Goal: Task Accomplishment & Management: Complete application form

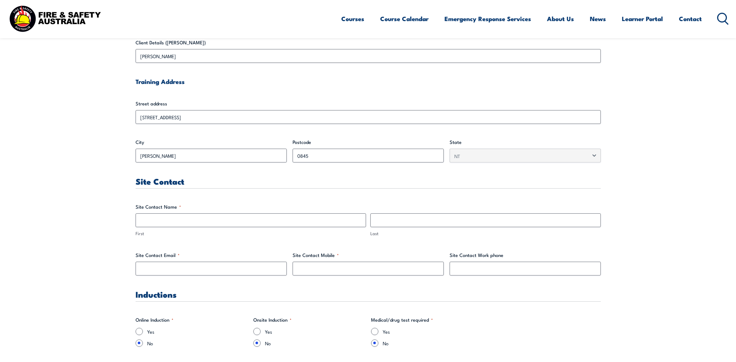
scroll to position [255, 0]
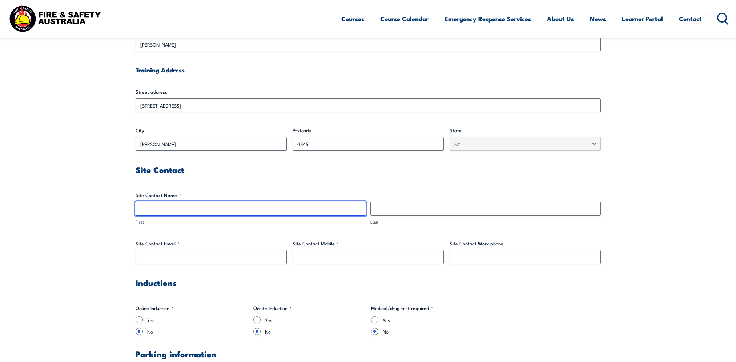
click at [176, 211] on input "First" at bounding box center [251, 209] width 231 height 14
type input "[PERSON_NAME]"
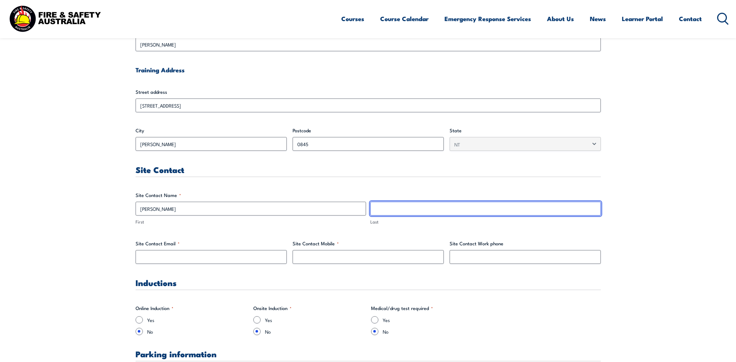
type input "Ackland"
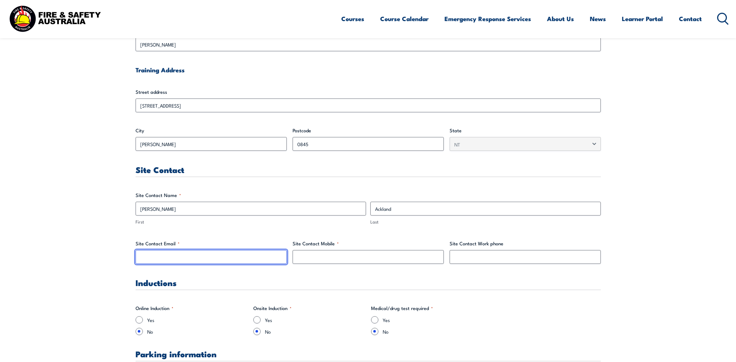
type input "[EMAIL_ADDRESS][DOMAIN_NAME]"
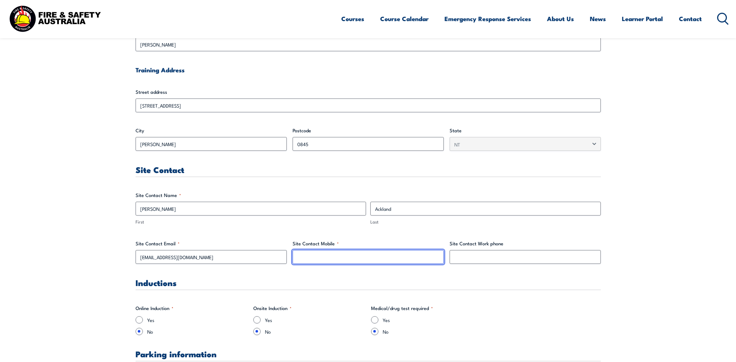
type input "0419712588"
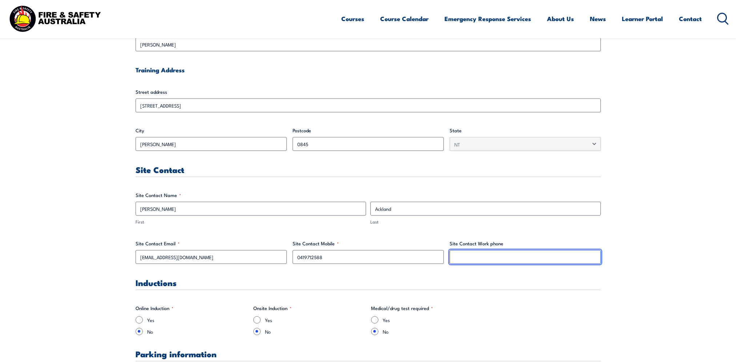
click at [478, 260] on input "Site Contact Work phone" at bounding box center [525, 257] width 151 height 14
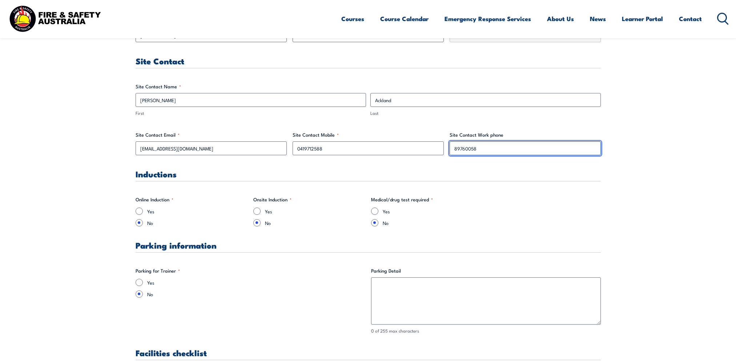
scroll to position [364, 0]
type input "89760058"
click at [141, 283] on input "Yes" at bounding box center [139, 282] width 7 height 7
radio input "true"
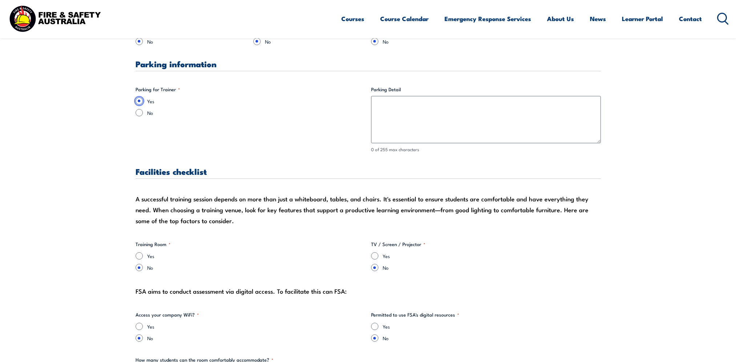
scroll to position [546, 0]
drag, startPoint x: 135, startPoint y: 198, endPoint x: 239, endPoint y: 202, distance: 104.1
click at [239, 202] on div "A successful training session depends on more than just a whiteboard, tables, a…" at bounding box center [369, 209] width 466 height 33
click at [437, 177] on div "Facilities checklist" at bounding box center [369, 173] width 466 height 12
click at [143, 253] on input "Yes" at bounding box center [139, 255] width 7 height 7
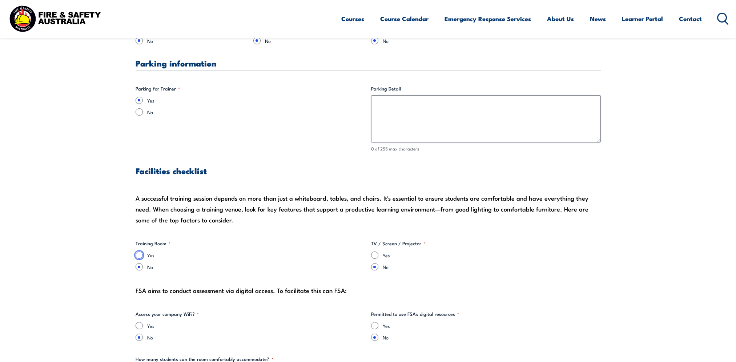
radio input "true"
click at [373, 256] on input "Yes" at bounding box center [374, 255] width 7 height 7
radio input "true"
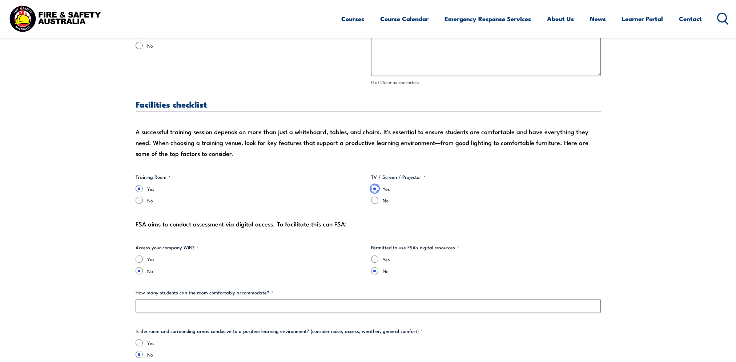
scroll to position [618, 0]
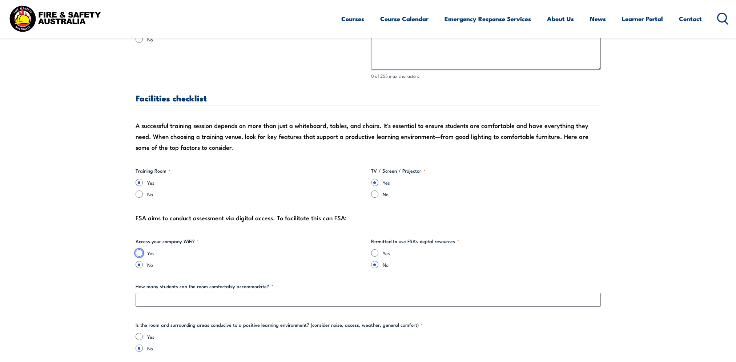
click at [140, 254] on input "Yes" at bounding box center [139, 252] width 7 height 7
radio input "true"
drag, startPoint x: 392, startPoint y: 242, endPoint x: 447, endPoint y: 241, distance: 55.3
click at [447, 241] on legend "Permitted to use FSA's digital resources *" at bounding box center [415, 241] width 88 height 7
click at [376, 252] on input "Yes" at bounding box center [374, 252] width 7 height 7
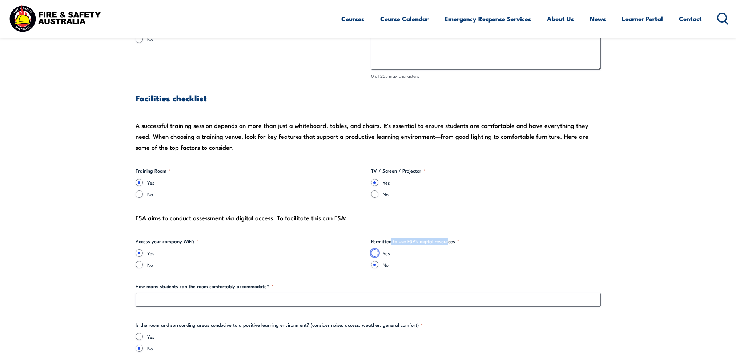
radio input "true"
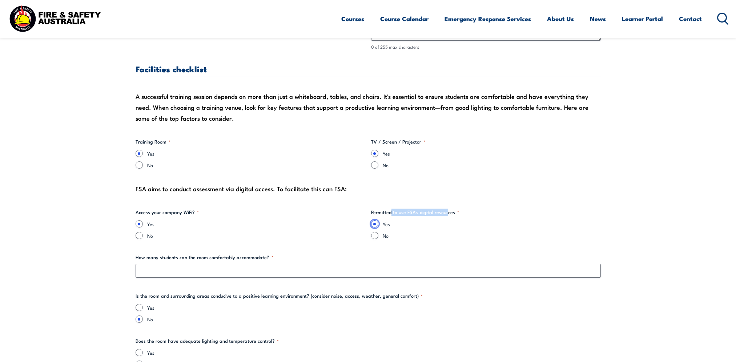
scroll to position [727, 0]
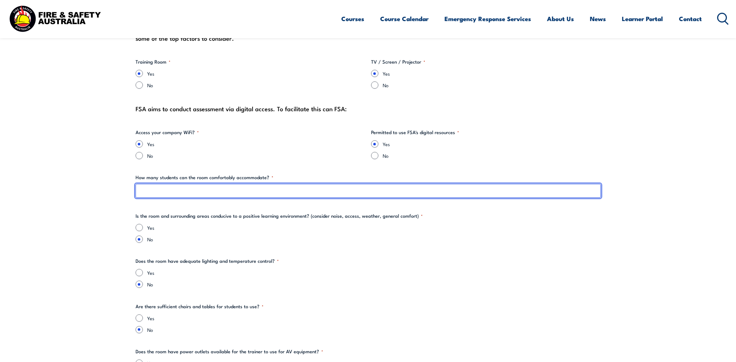
click at [219, 194] on input "How many students can the room comfortably accommodate? *" at bounding box center [369, 191] width 466 height 14
type input "20"
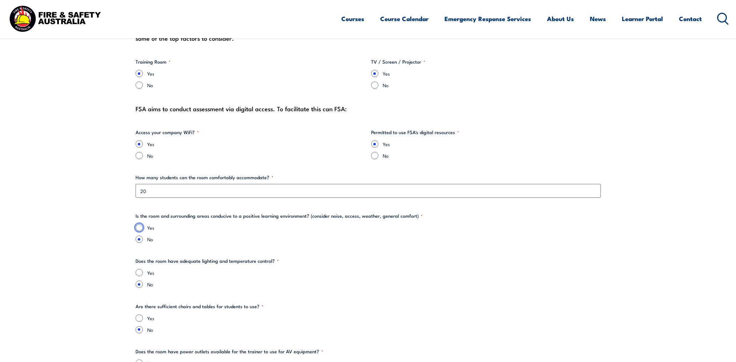
click at [141, 228] on input "Yes" at bounding box center [139, 227] width 7 height 7
radio input "true"
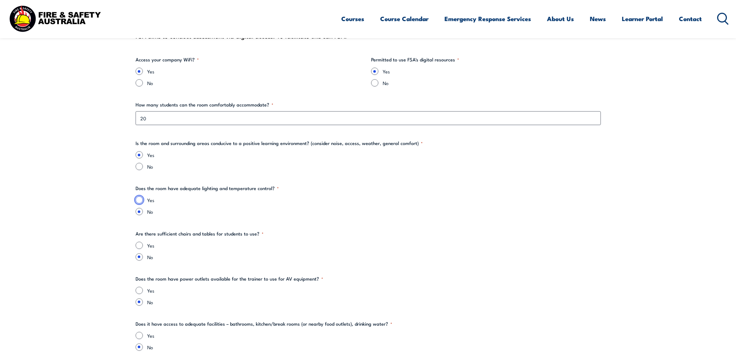
click at [139, 202] on input "Yes" at bounding box center [139, 199] width 7 height 7
radio input "true"
click at [140, 245] on input "Yes" at bounding box center [139, 245] width 7 height 7
radio input "true"
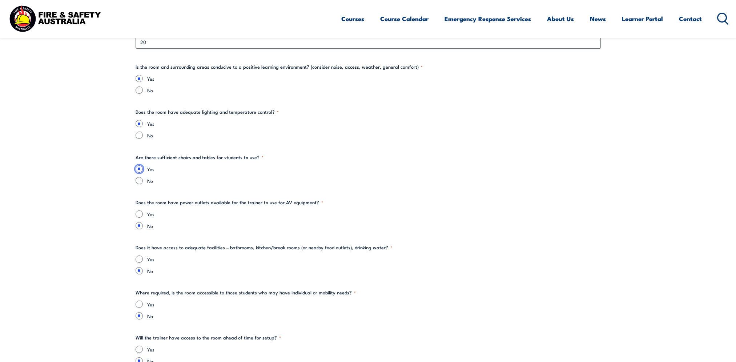
scroll to position [909, 0]
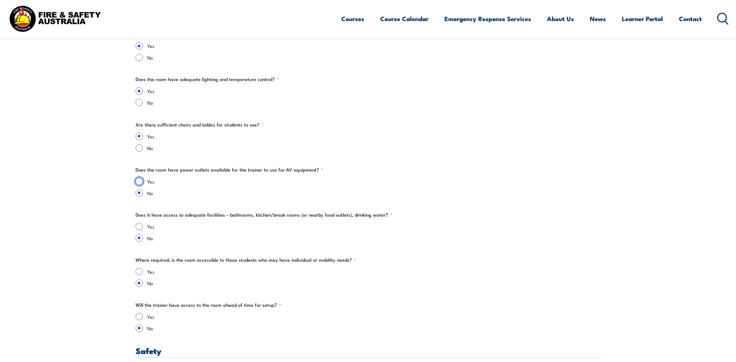
click at [140, 180] on input "Yes" at bounding box center [139, 181] width 7 height 7
radio input "true"
click at [142, 227] on input "Yes" at bounding box center [139, 226] width 7 height 7
radio input "true"
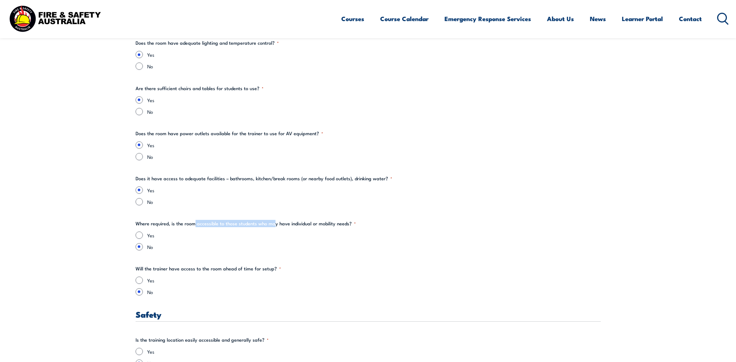
drag, startPoint x: 195, startPoint y: 223, endPoint x: 273, endPoint y: 225, distance: 78.9
click at [273, 225] on legend "Where required, is the room accessible to those students who may have individua…" at bounding box center [246, 223] width 220 height 7
click at [141, 234] on input "Yes" at bounding box center [139, 235] width 7 height 7
radio input "true"
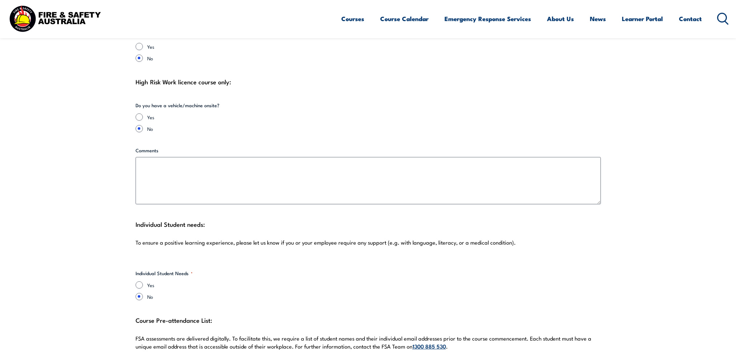
scroll to position [1673, 0]
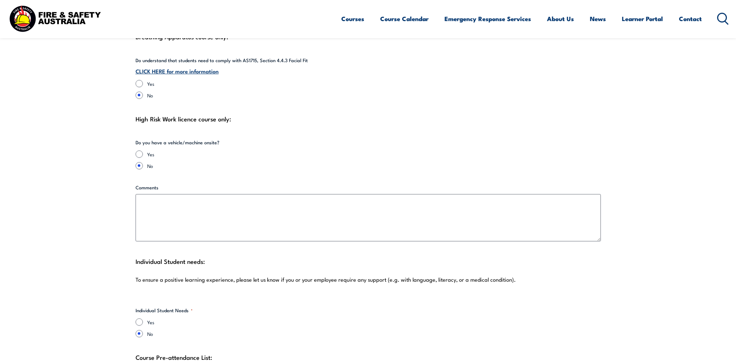
scroll to position [1600, 0]
drag, startPoint x: 177, startPoint y: 113, endPoint x: 232, endPoint y: 113, distance: 54.9
click at [232, 115] on div "High Risk Work licence course only:" at bounding box center [369, 120] width 466 height 11
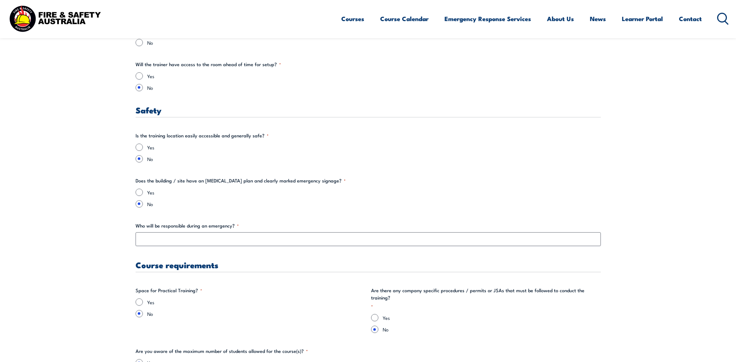
scroll to position [1055, 0]
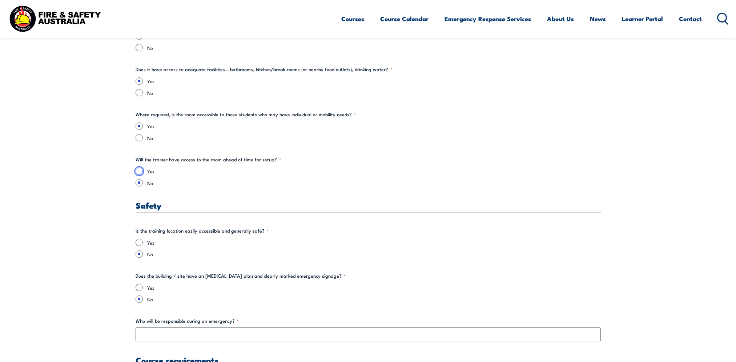
click at [140, 173] on input "Yes" at bounding box center [139, 171] width 7 height 7
radio input "true"
click at [140, 245] on input "Yes" at bounding box center [139, 242] width 7 height 7
radio input "true"
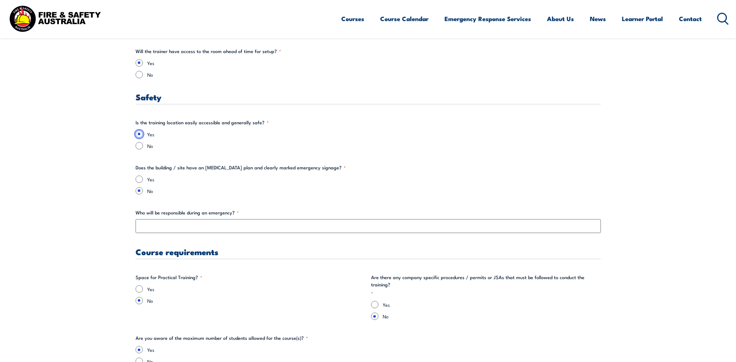
scroll to position [1164, 0]
click at [139, 178] on input "Yes" at bounding box center [139, 178] width 7 height 7
radio input "true"
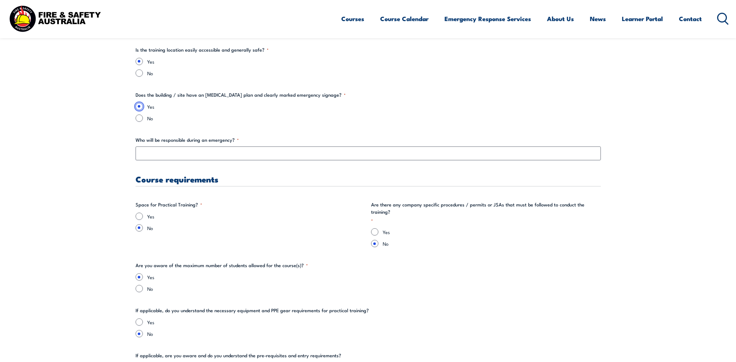
scroll to position [1237, 0]
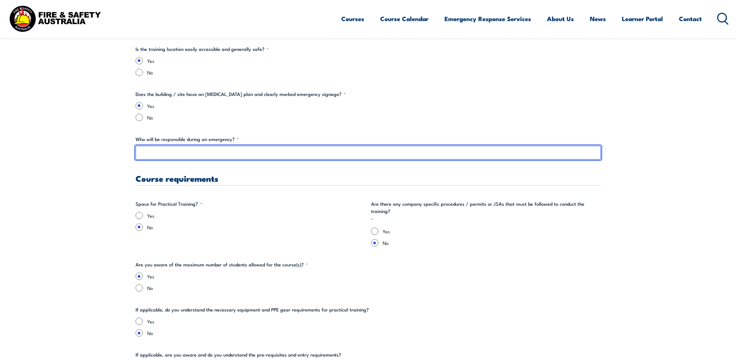
click at [216, 155] on input "Who will be responsible during an emergency? *" at bounding box center [369, 153] width 466 height 14
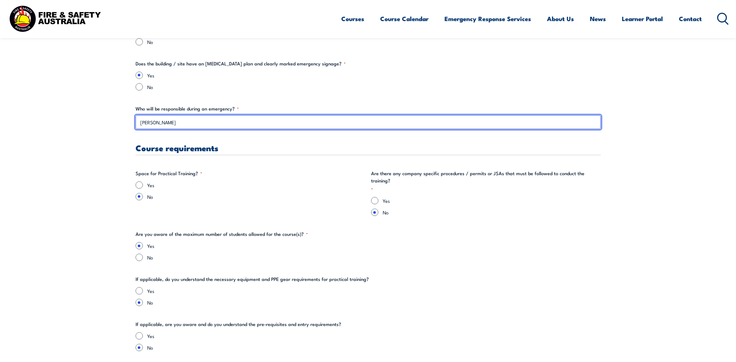
scroll to position [1309, 0]
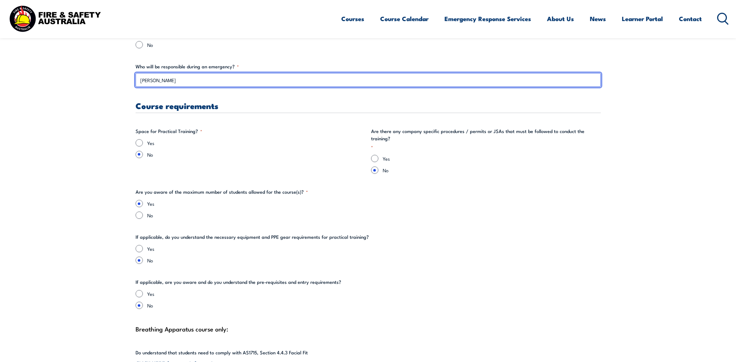
type input "[PERSON_NAME]"
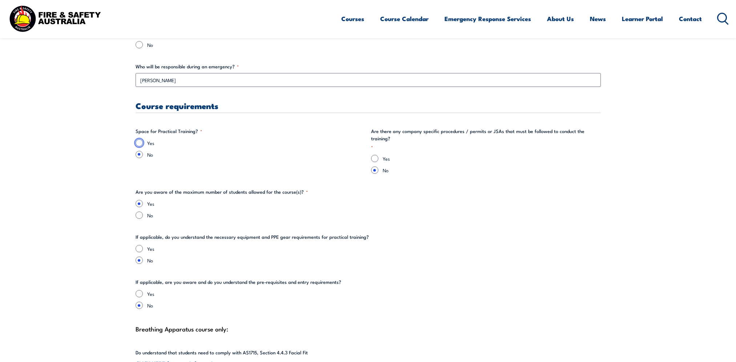
click at [139, 143] on input "Yes" at bounding box center [139, 142] width 7 height 7
radio input "true"
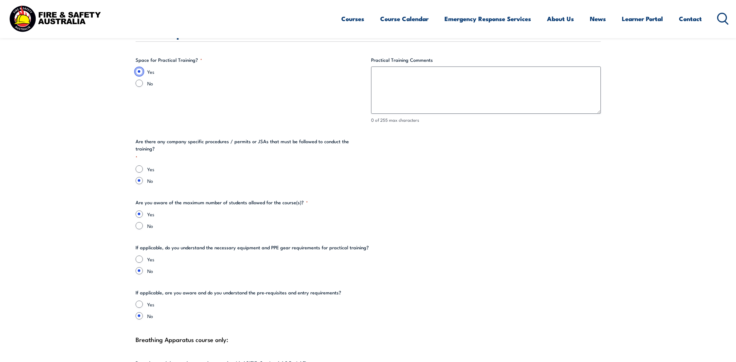
scroll to position [1382, 0]
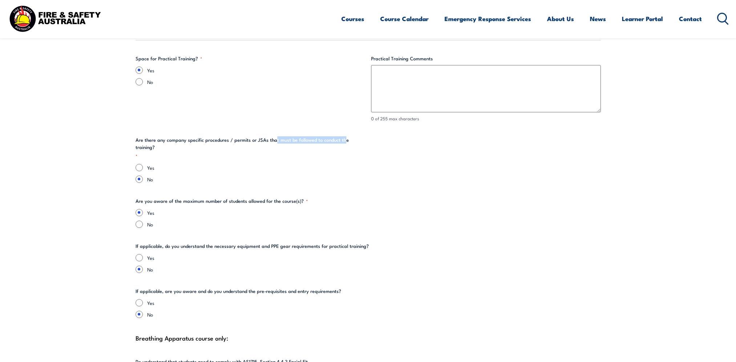
drag, startPoint x: 273, startPoint y: 140, endPoint x: 342, endPoint y: 142, distance: 69.1
click at [342, 142] on legend "Are there any company specific procedures / permits or JSAs that must be follow…" at bounding box center [251, 147] width 230 height 23
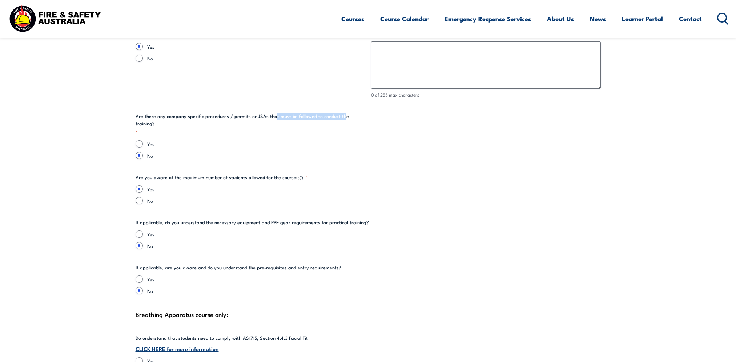
scroll to position [1418, 0]
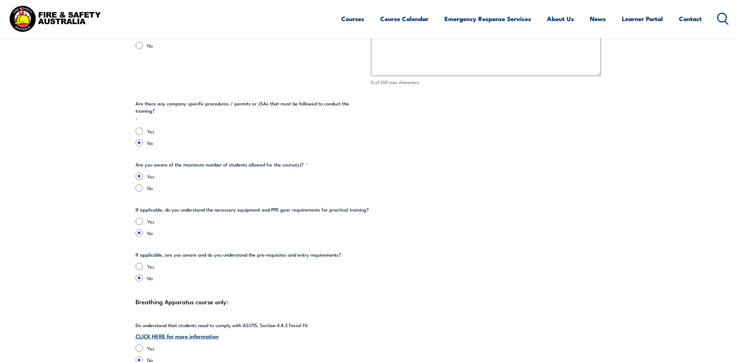
click at [220, 184] on label "No" at bounding box center [374, 187] width 454 height 7
click at [143, 184] on input "No" at bounding box center [139, 187] width 7 height 7
radio input "true"
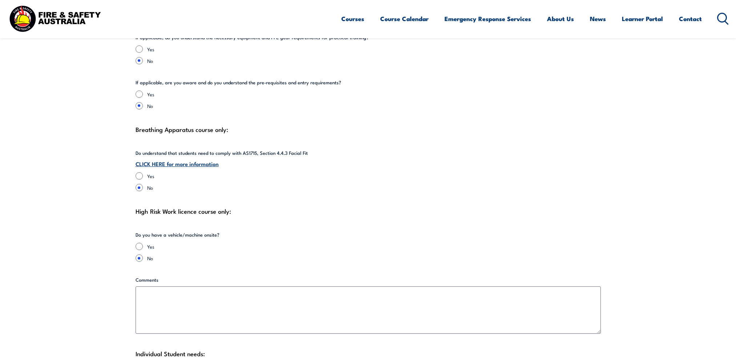
scroll to position [1600, 0]
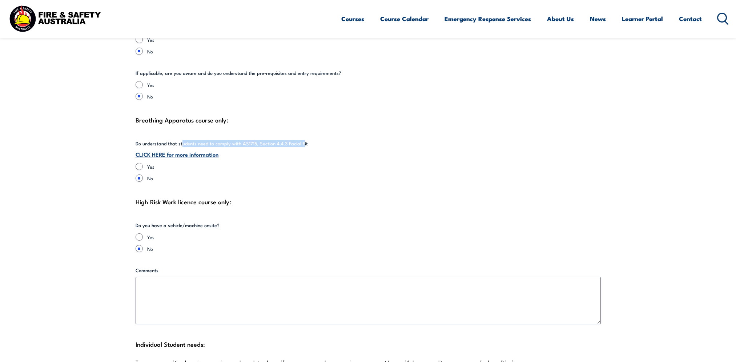
drag, startPoint x: 181, startPoint y: 135, endPoint x: 303, endPoint y: 135, distance: 121.5
click at [303, 140] on legend "Do understand that students need to comply with AS1715, Section 4.4.3 Facial Fit" at bounding box center [222, 143] width 172 height 7
drag, startPoint x: 303, startPoint y: 135, endPoint x: 315, endPoint y: 187, distance: 53.4
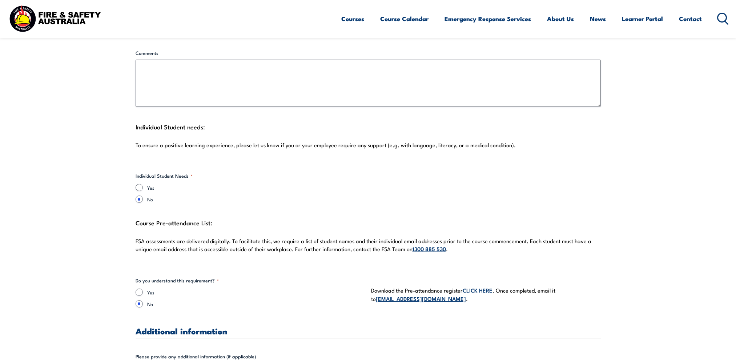
scroll to position [1818, 0]
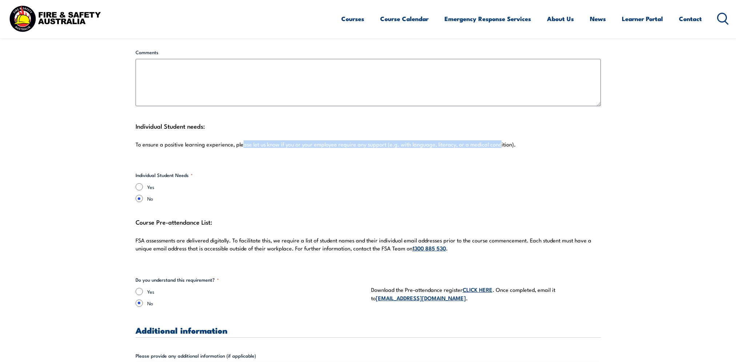
drag, startPoint x: 240, startPoint y: 139, endPoint x: 497, endPoint y: 139, distance: 256.8
click at [497, 141] on p "To ensure a positive learning experience, please let us know if you or your emp…" at bounding box center [369, 144] width 466 height 7
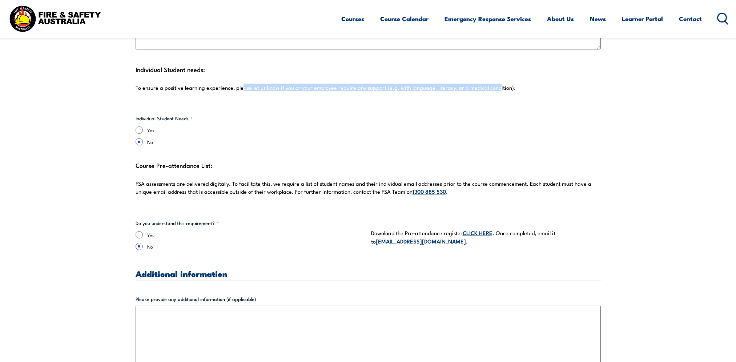
scroll to position [1891, 0]
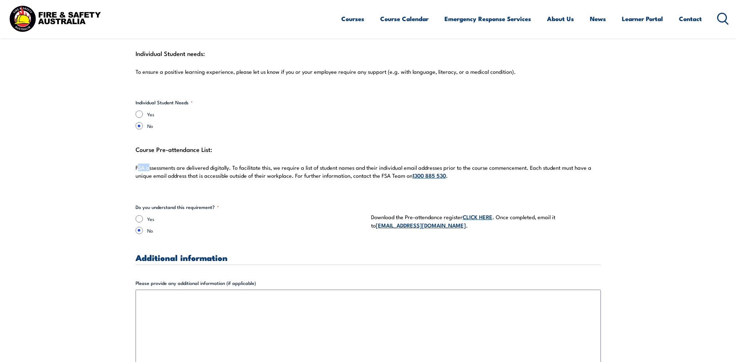
drag, startPoint x: 138, startPoint y: 162, endPoint x: 150, endPoint y: 162, distance: 11.6
click at [150, 164] on p "FSA assessments are delivered digitally. To facilitate this, we require a list …" at bounding box center [369, 172] width 466 height 16
drag, startPoint x: 150, startPoint y: 162, endPoint x: 189, endPoint y: 161, distance: 38.9
click at [186, 164] on p "FSA assessments are delivered digitally. To facilitate this, we require a list …" at bounding box center [369, 172] width 466 height 16
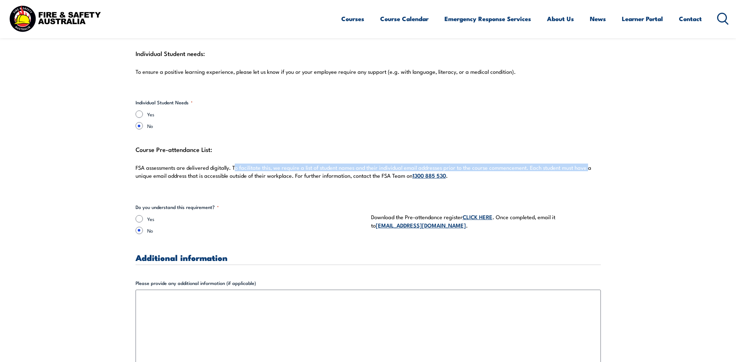
drag, startPoint x: 235, startPoint y: 162, endPoint x: 587, endPoint y: 161, distance: 351.3
click at [587, 164] on p "FSA assessments are delivered digitally. To facilitate this, we require a list …" at bounding box center [369, 172] width 466 height 16
click at [140, 215] on input "Yes" at bounding box center [139, 218] width 7 height 7
radio input "true"
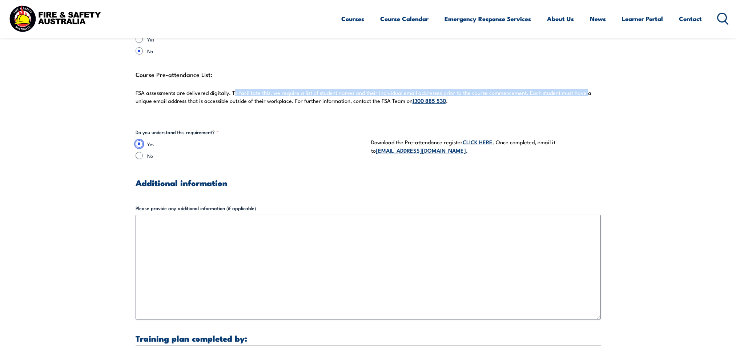
scroll to position [2000, 0]
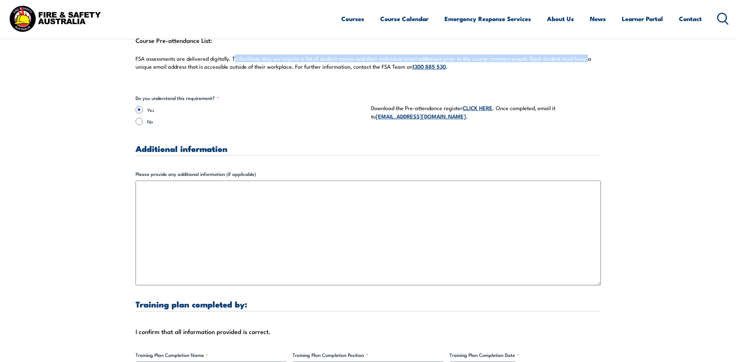
click at [475, 104] on link "CLICK HERE" at bounding box center [478, 108] width 30 height 8
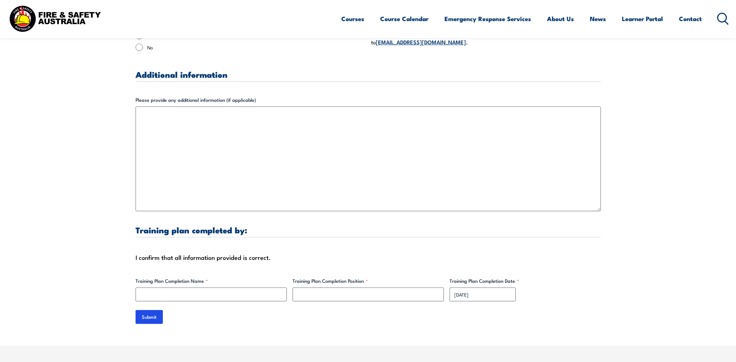
scroll to position [2109, 0]
